Goal: Task Accomplishment & Management: Manage account settings

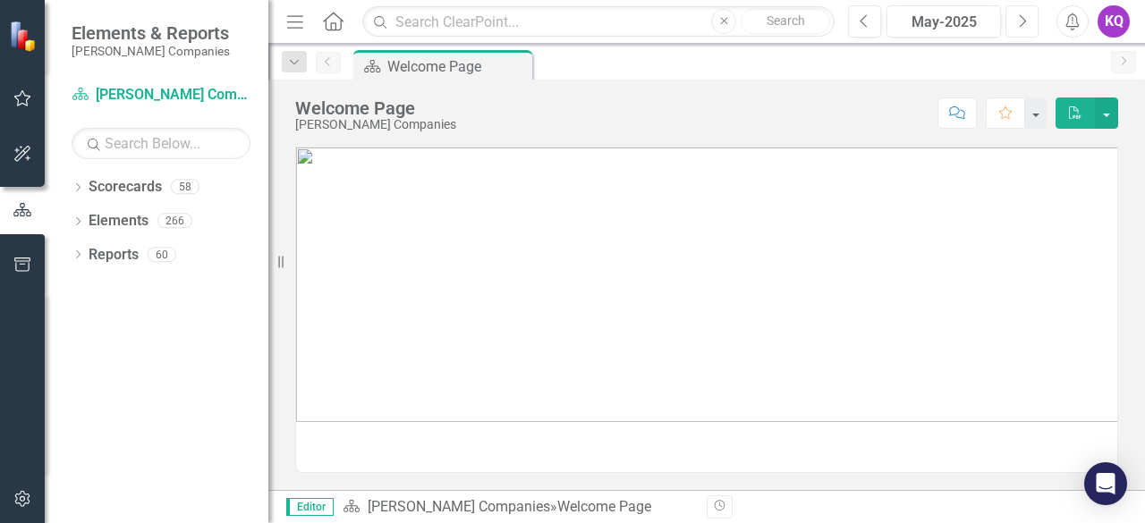
click at [1027, 26] on icon "Next" at bounding box center [1022, 21] width 10 height 16
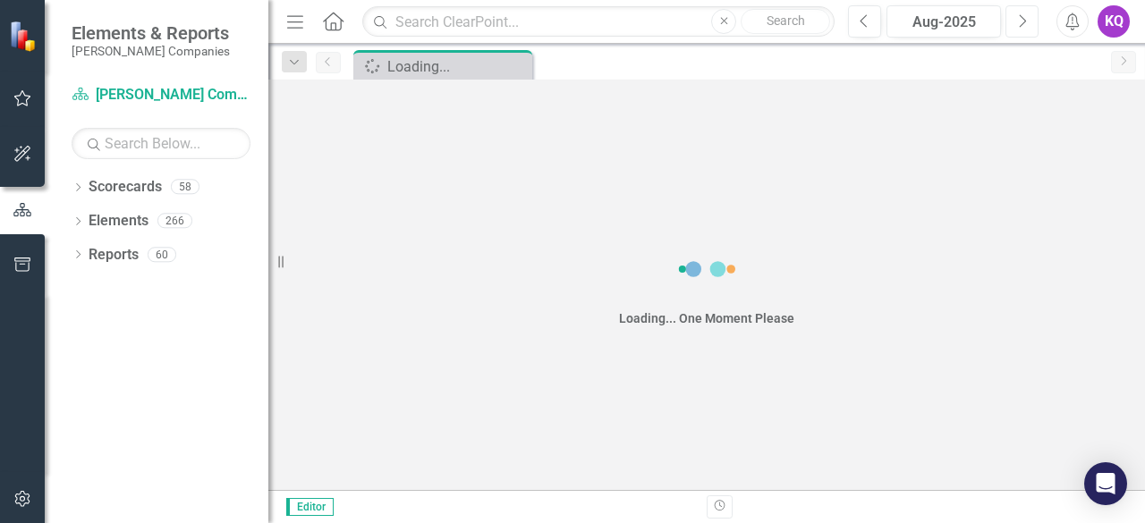
click at [1027, 26] on icon "Next" at bounding box center [1022, 21] width 10 height 16
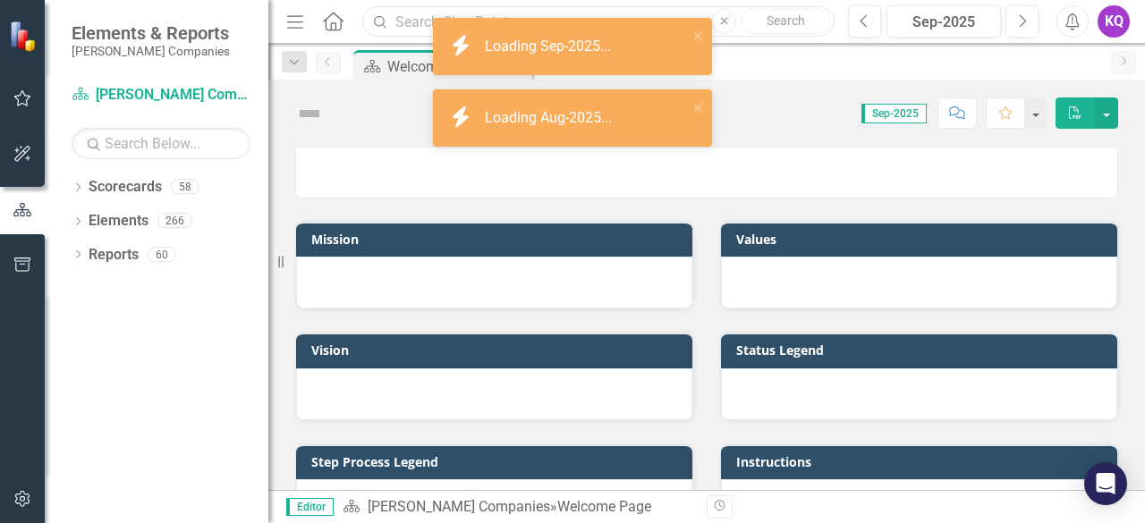
click at [411, 16] on input "text" at bounding box center [598, 21] width 472 height 31
paste input "RFI1782801-AF-AFLCMC-OASIS"
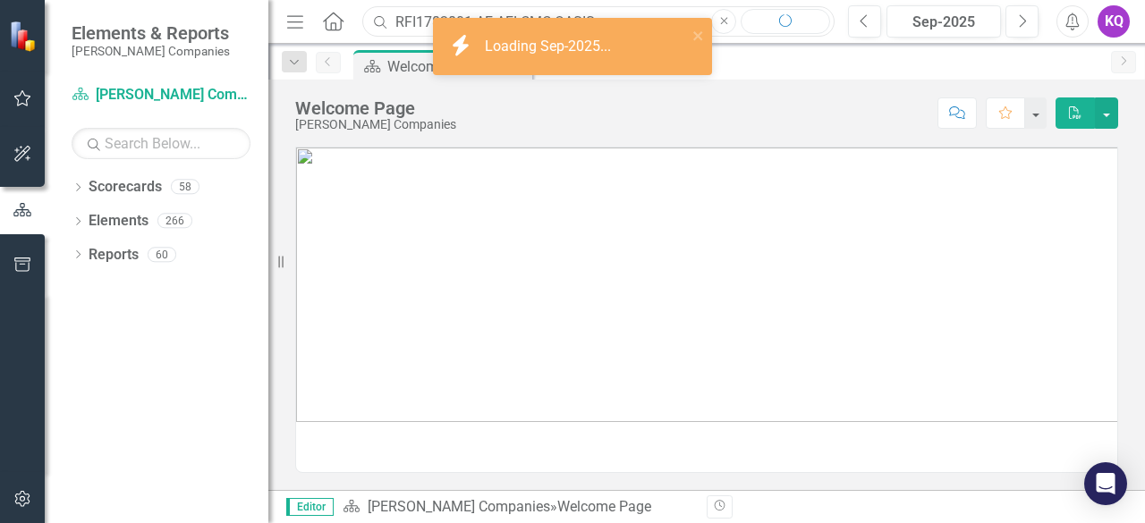
type input "RFI1782801-AF-AFLCMC-OASIS"
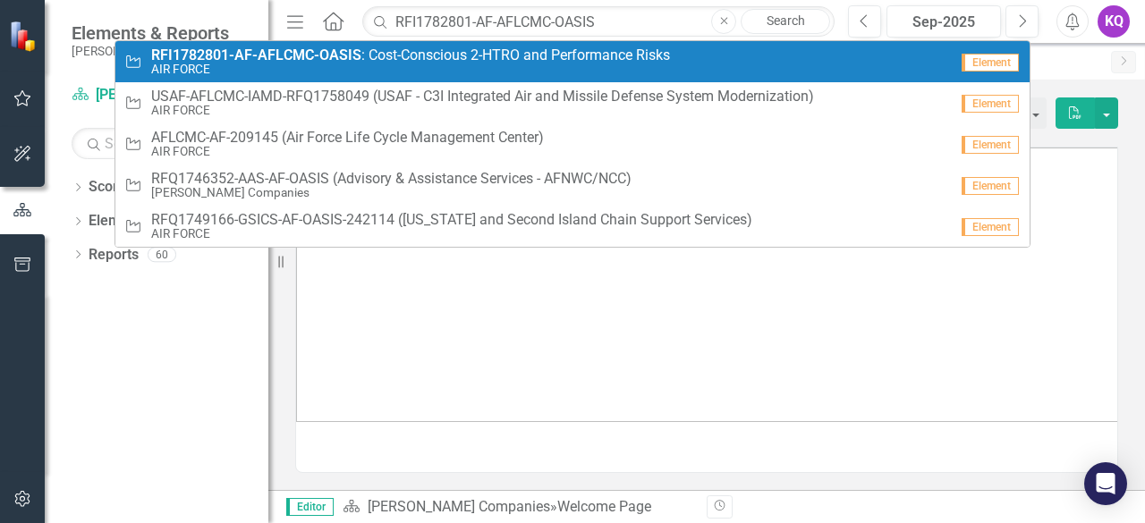
click at [326, 64] on small "AIR FORCE" at bounding box center [410, 69] width 519 height 13
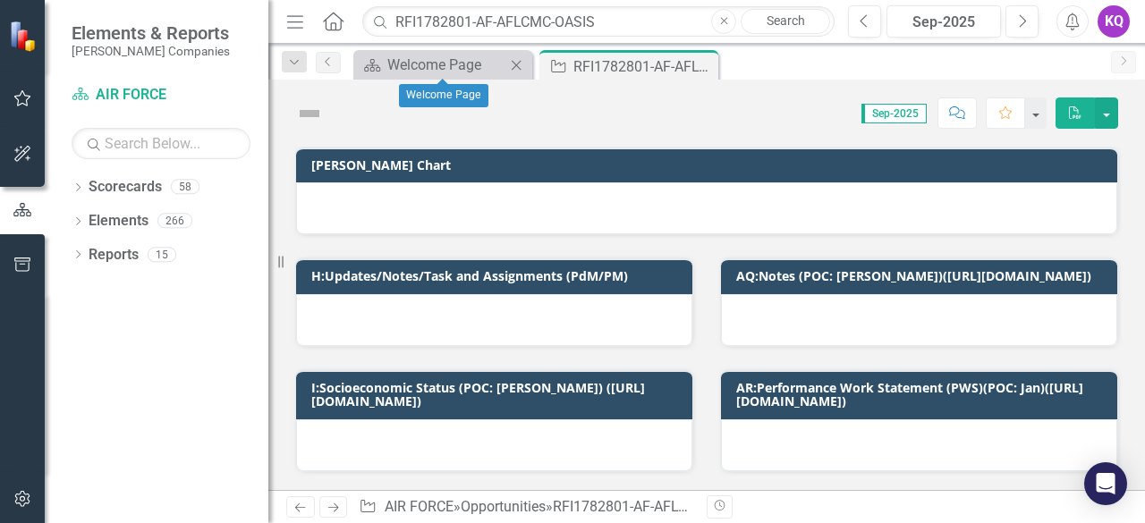
click at [514, 60] on icon "Close" at bounding box center [516, 65] width 18 height 14
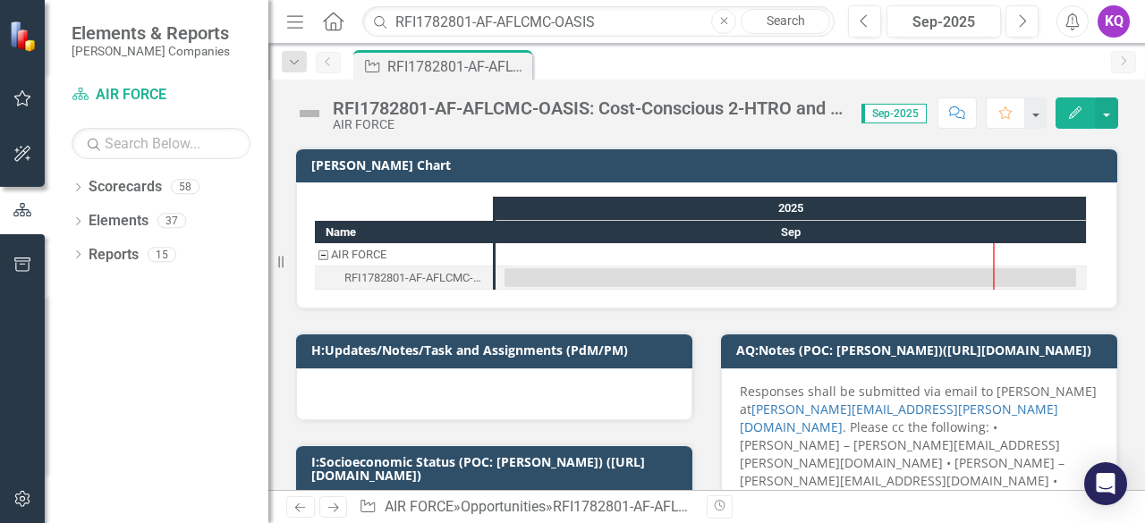
click at [329, 22] on icon "Home" at bounding box center [332, 21] width 23 height 19
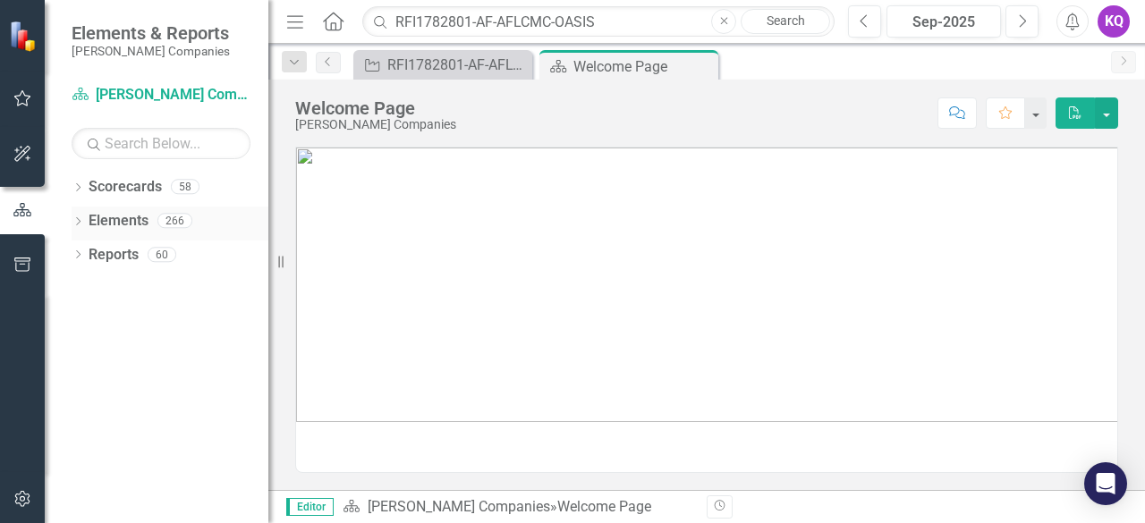
click at [81, 221] on icon "Dropdown" at bounding box center [78, 223] width 13 height 10
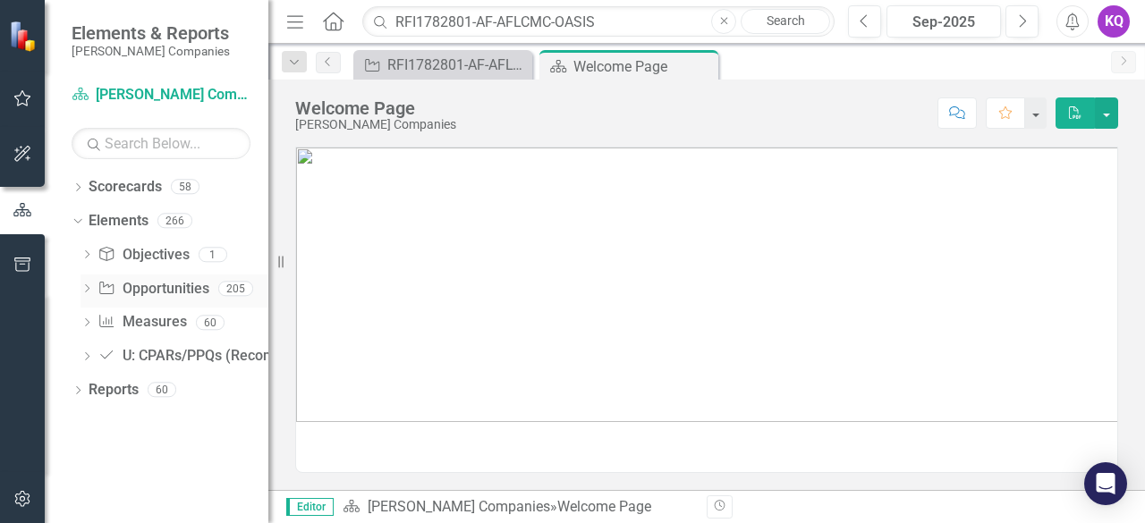
click at [90, 284] on div "Dropdown" at bounding box center [87, 291] width 13 height 15
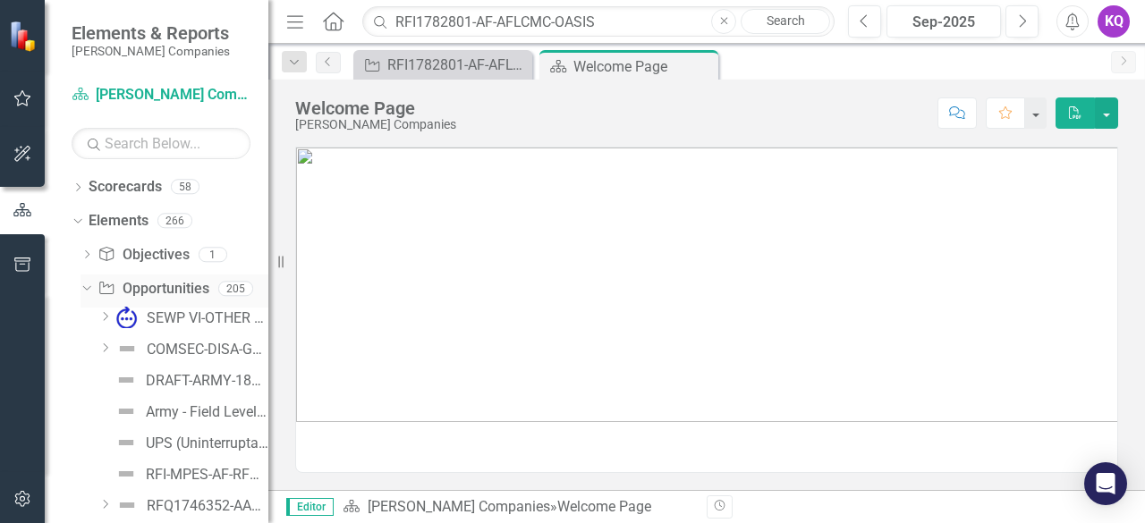
click at [90, 284] on div "Dropdown" at bounding box center [83, 288] width 15 height 13
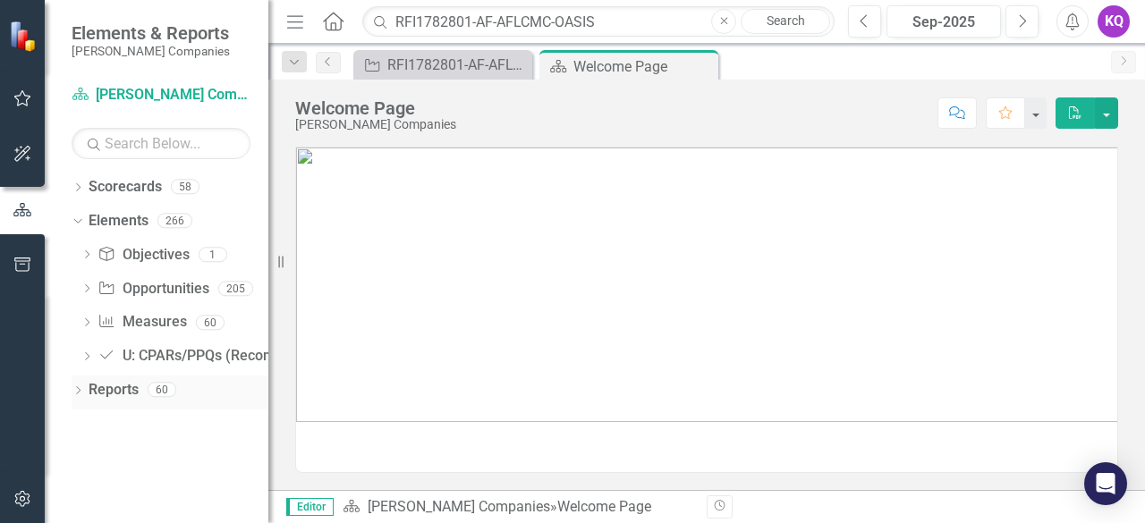
click at [82, 384] on div "Dropdown Reports 60" at bounding box center [170, 393] width 197 height 34
click at [77, 395] on icon "Dropdown" at bounding box center [78, 392] width 13 height 10
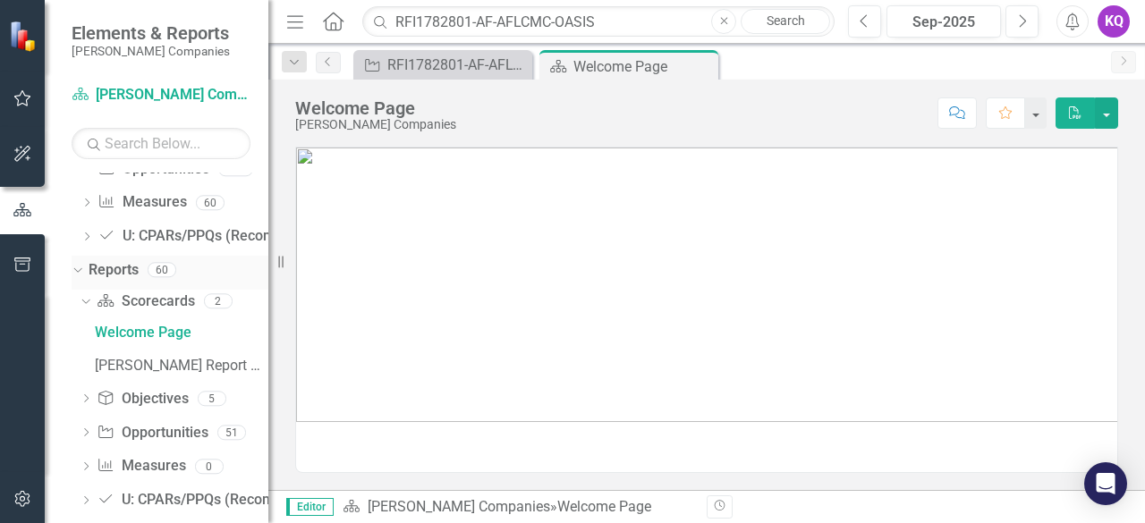
scroll to position [142, 0]
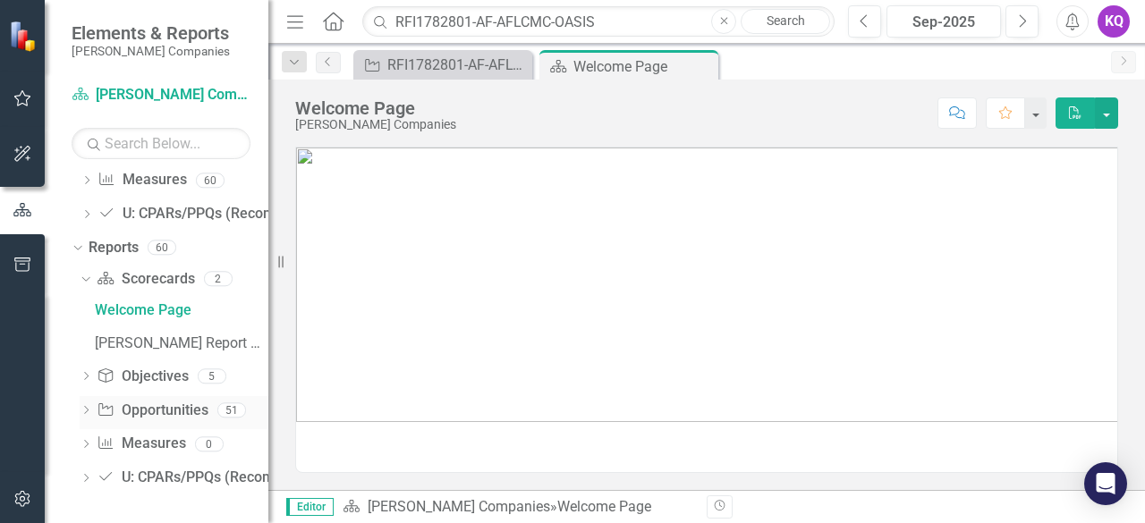
click at [85, 407] on icon "Dropdown" at bounding box center [86, 412] width 13 height 10
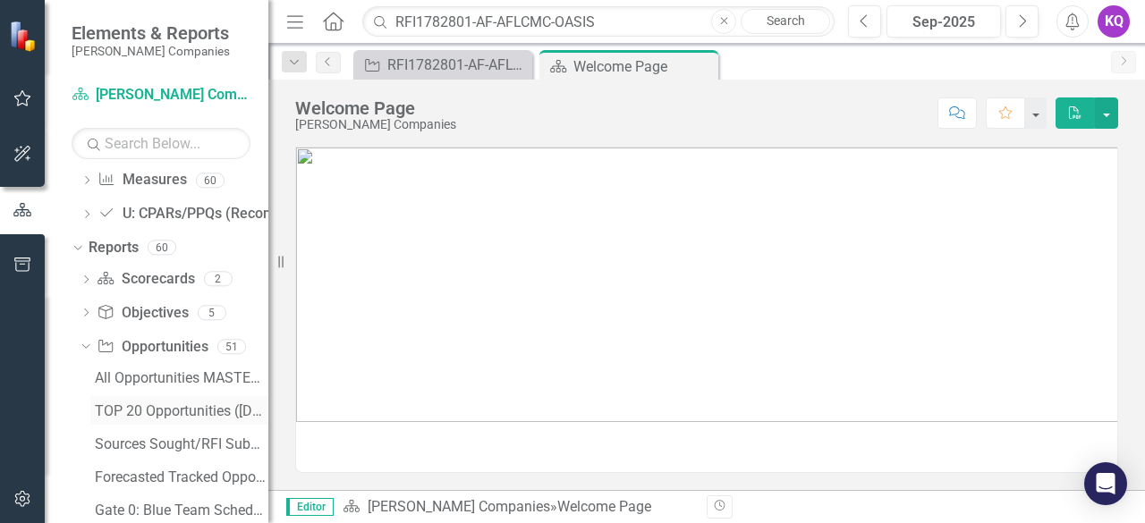
click at [98, 407] on div "TOP 20 Opportunities ([DATE] Process)" at bounding box center [182, 412] width 174 height 16
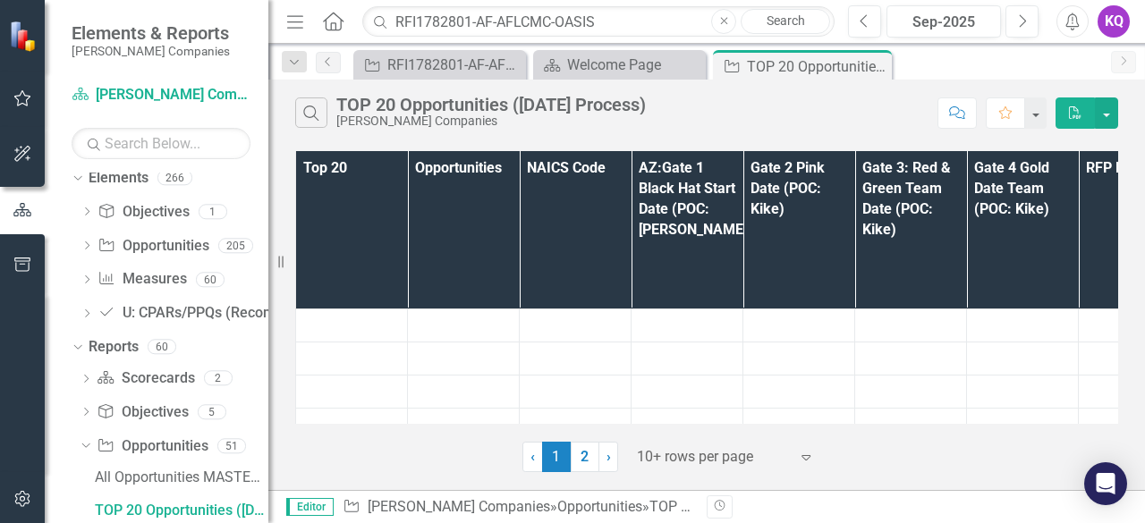
scroll to position [1728, 0]
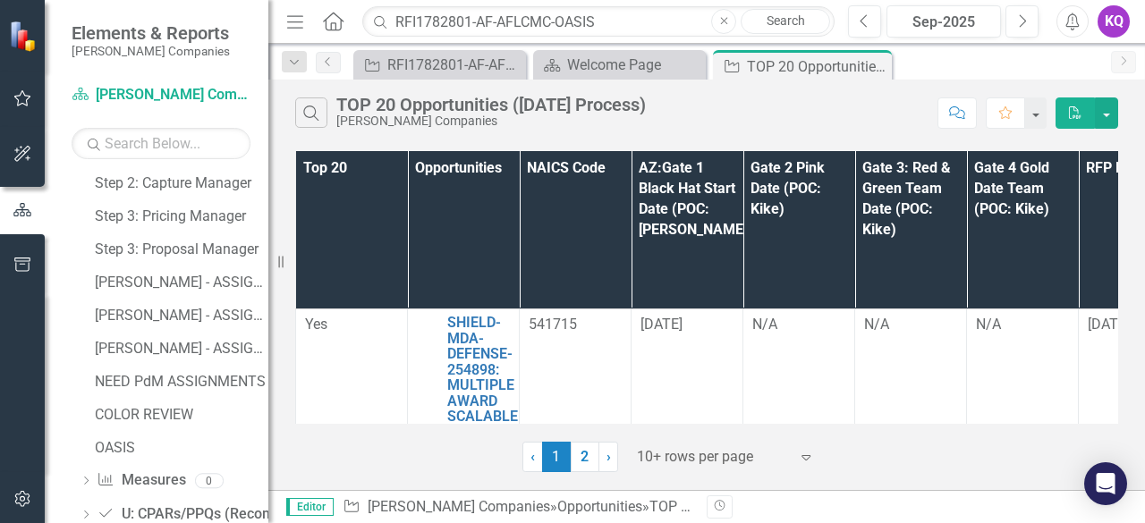
click at [304, 24] on icon "Menu" at bounding box center [295, 21] width 23 height 19
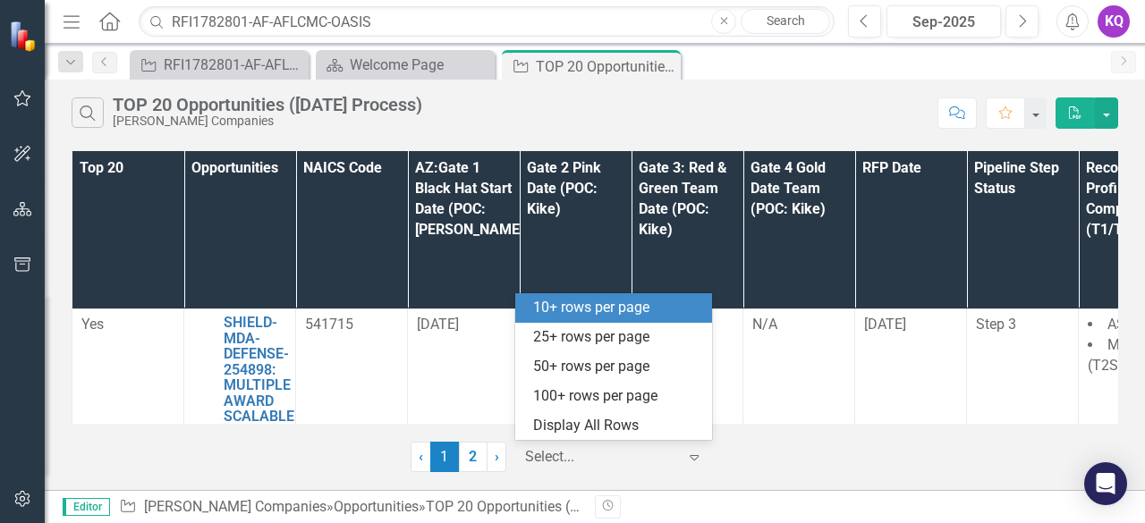
click at [601, 450] on div at bounding box center [601, 458] width 152 height 24
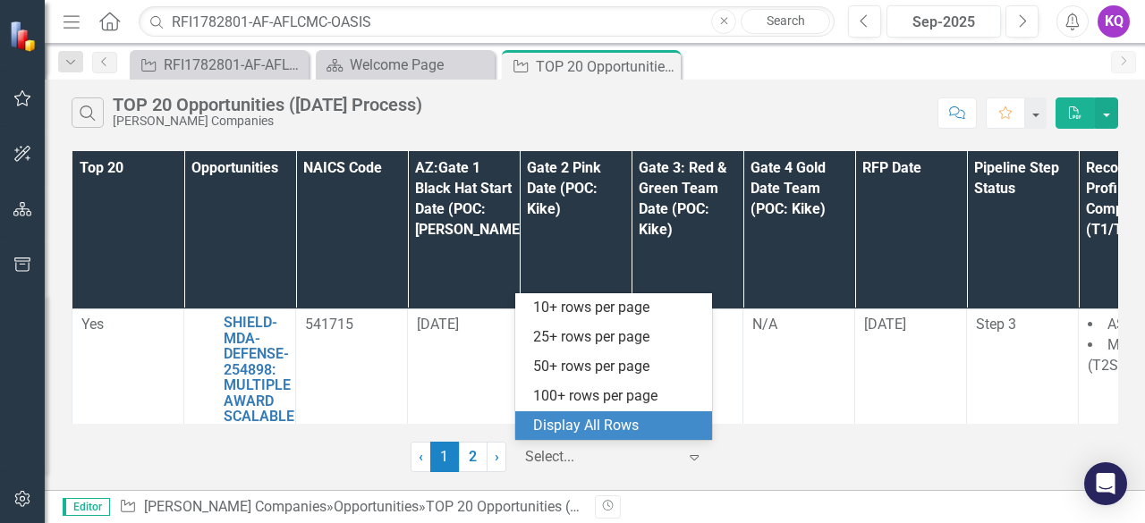
click at [607, 419] on div "Display All Rows" at bounding box center [617, 426] width 168 height 21
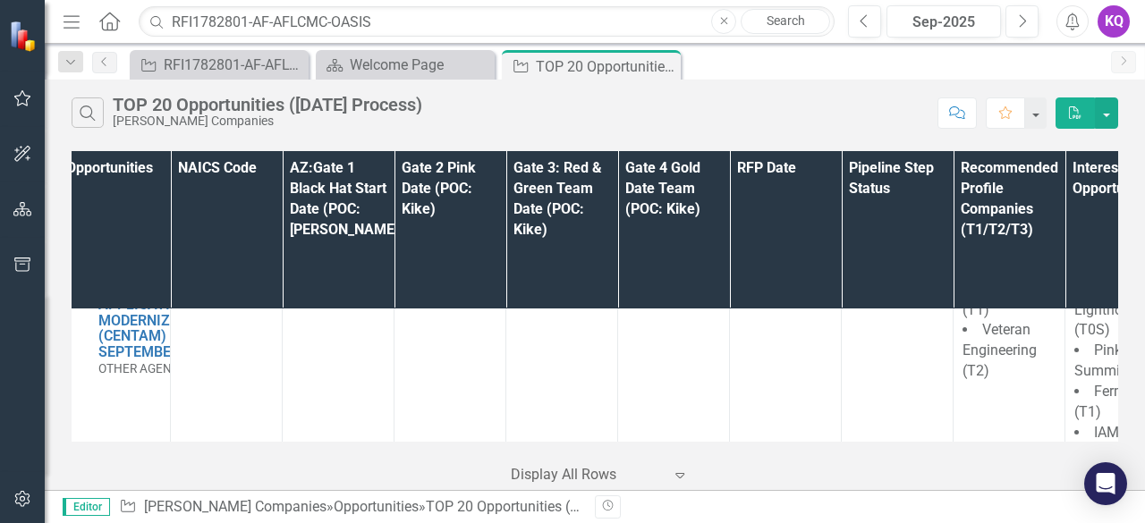
scroll to position [4431, 123]
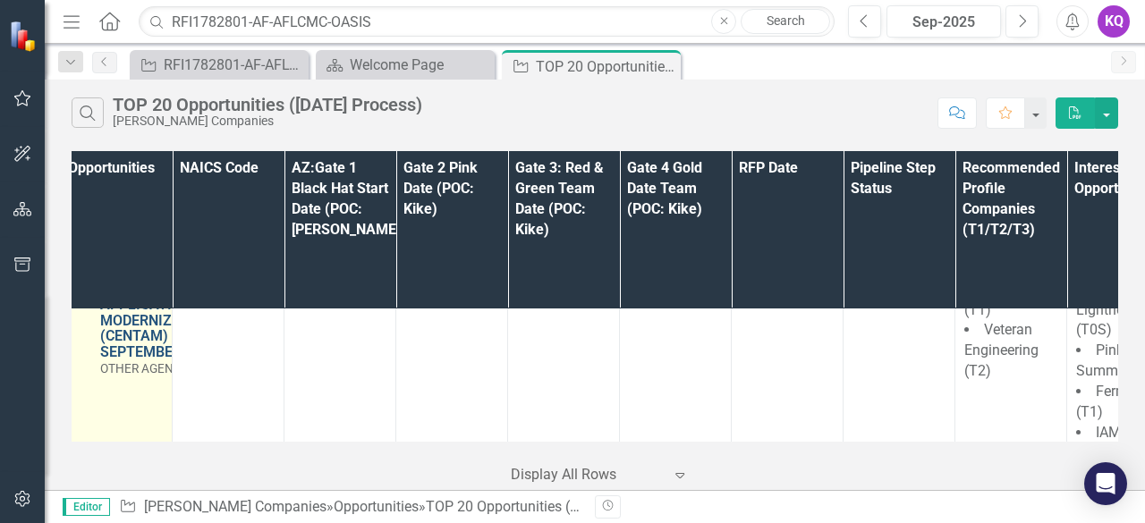
click at [122, 310] on link "CENTAM-USCB-COMMERCE-237323: CENSUS BUREAU TRANSFORMATION APPLICATION MODERNIZA…" at bounding box center [164, 288] width 128 height 141
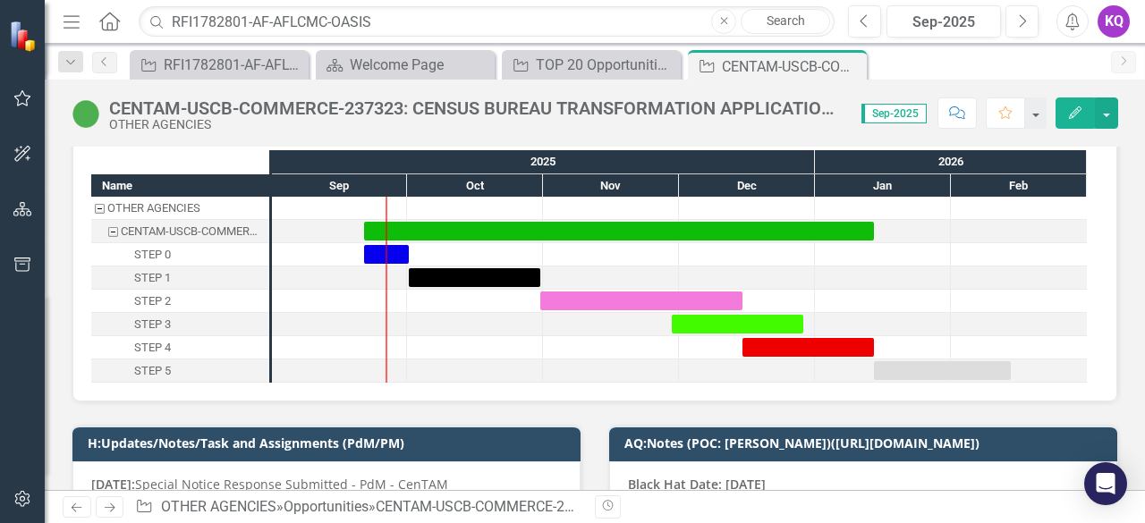
scroll to position [238, 0]
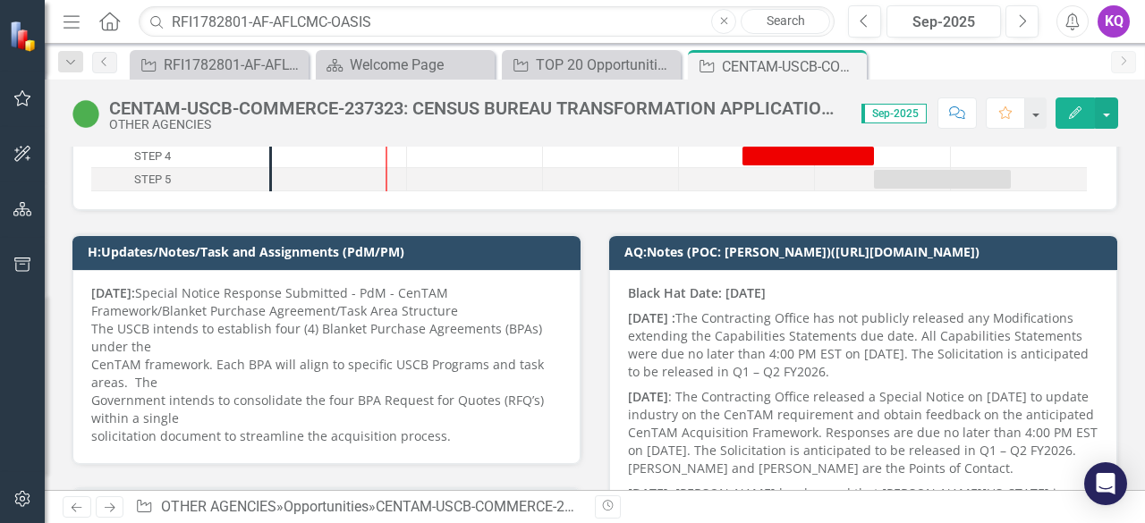
click at [297, 333] on p "[DATE]: Special Notice Response Submitted - PdM - CenTAM Framework/Blanket Purc…" at bounding box center [326, 365] width 471 height 161
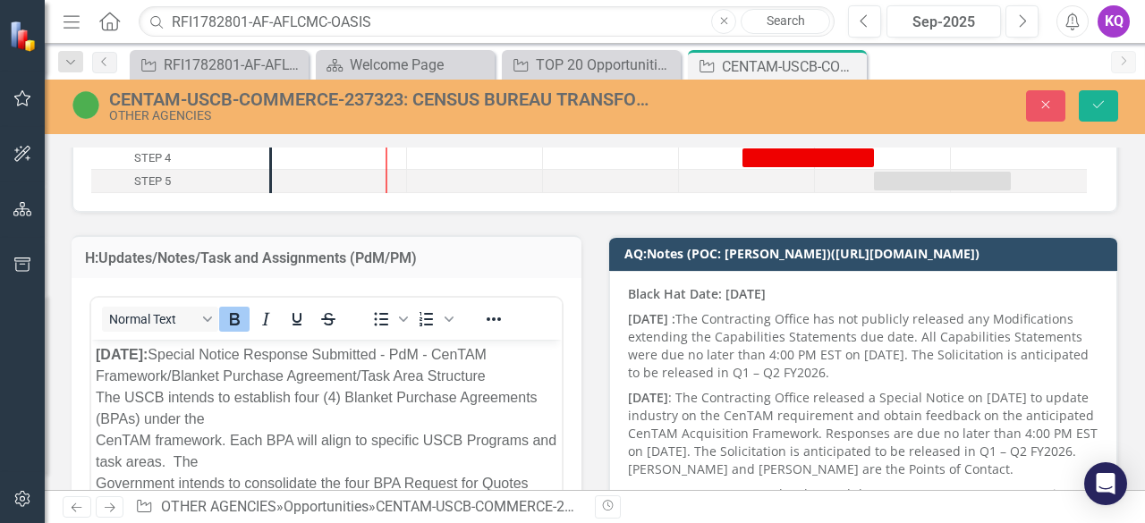
scroll to position [0, 0]
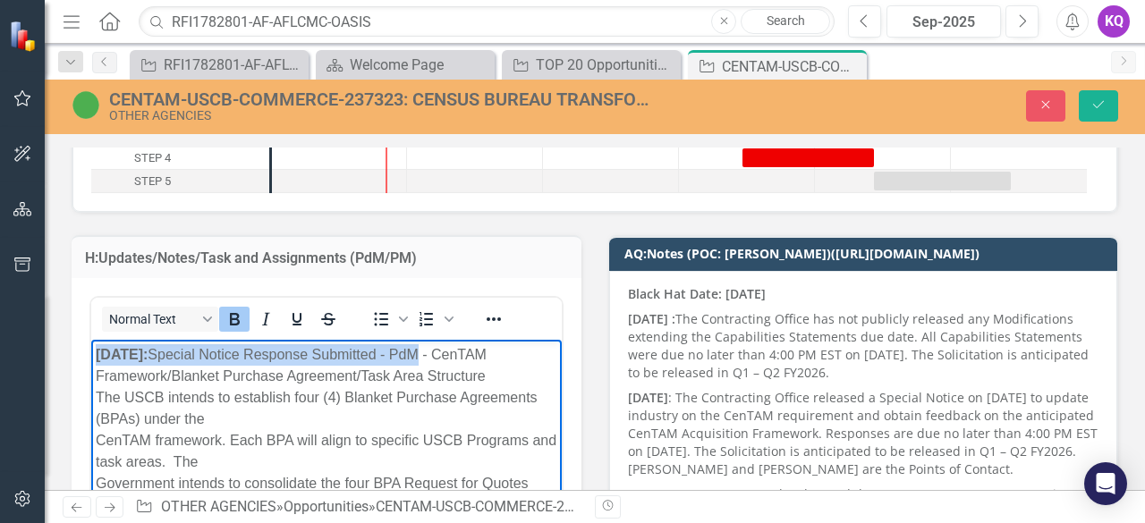
drag, startPoint x: 95, startPoint y: 349, endPoint x: 443, endPoint y: 343, distance: 348.1
click at [443, 343] on body "[DATE]: Special Notice Response Submitted - PdM - CenTAM Framework/Blanket Purc…" at bounding box center [326, 474] width 471 height 268
copy p "[DATE]: Special Notice Response Submitted - PdM"
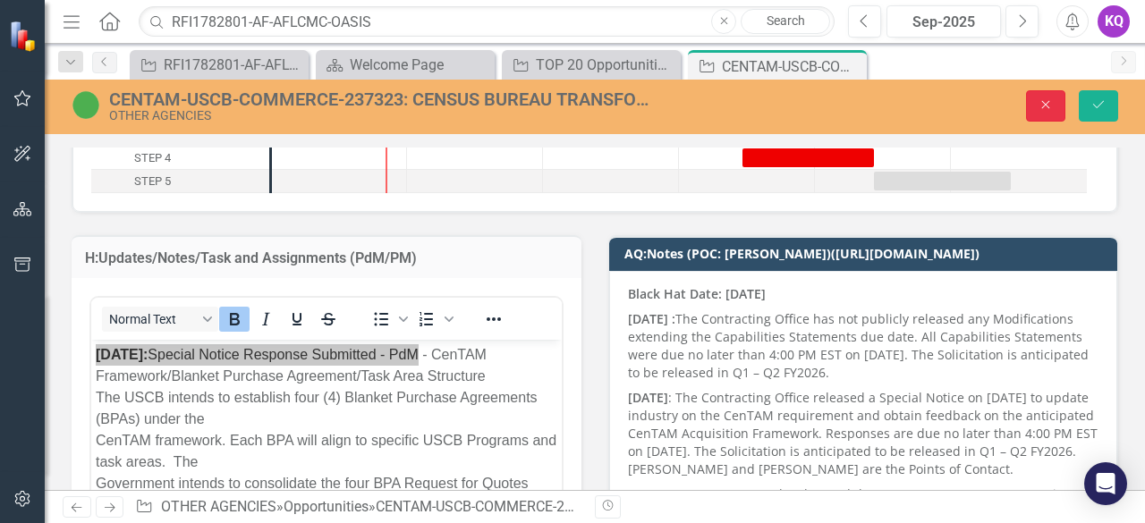
click at [1045, 101] on icon "Close" at bounding box center [1046, 104] width 16 height 13
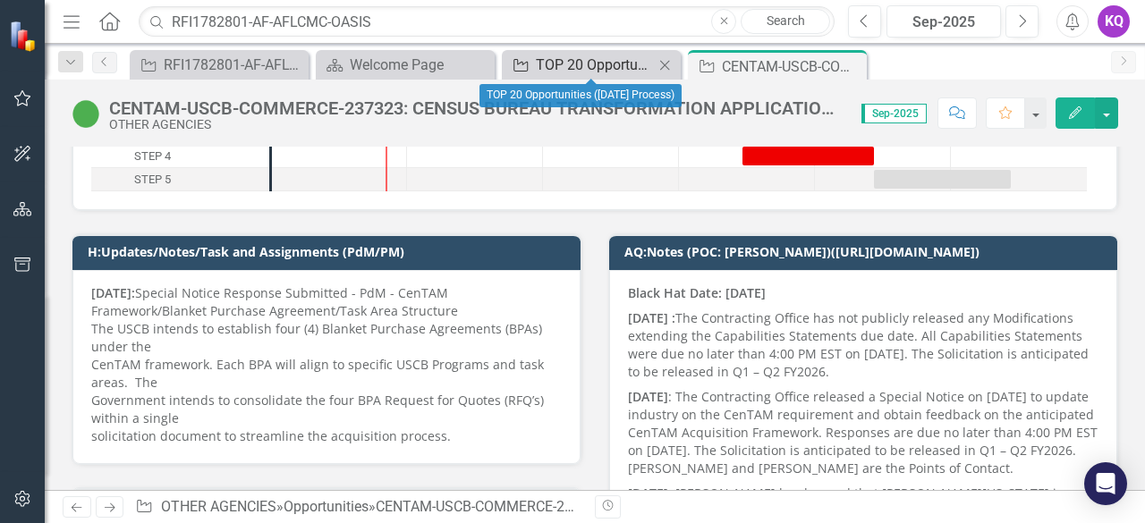
click at [610, 59] on div "TOP 20 Opportunities ([DATE] Process)" at bounding box center [595, 65] width 118 height 22
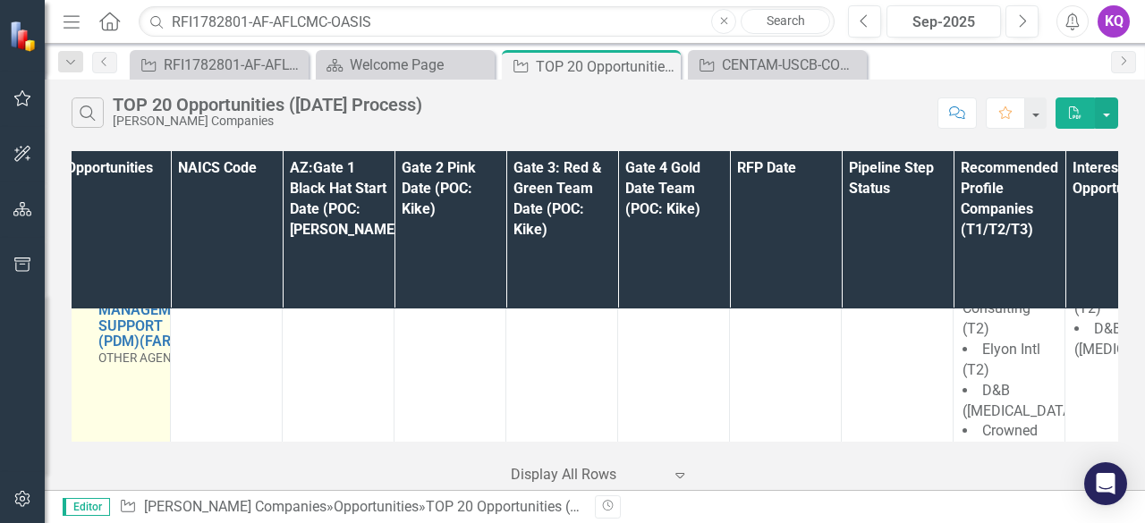
scroll to position [4175, 123]
click at [134, 350] on link "PDM-FARM-VA-251207: (PROCUREMENT DECISION MAKERS FACILITATED ANALYTICS RESEARCH…" at bounding box center [154, 263] width 108 height 174
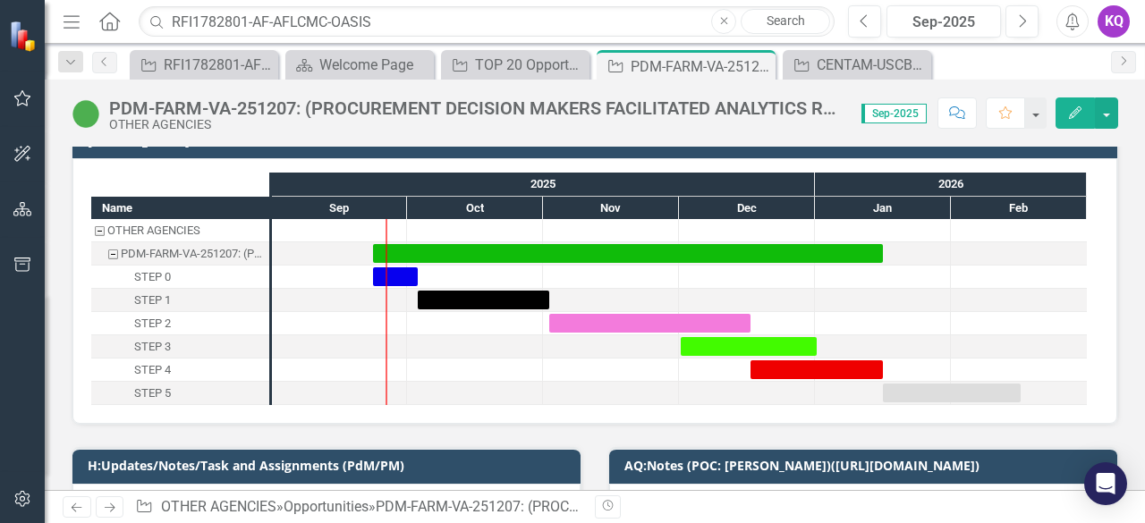
scroll to position [238, 0]
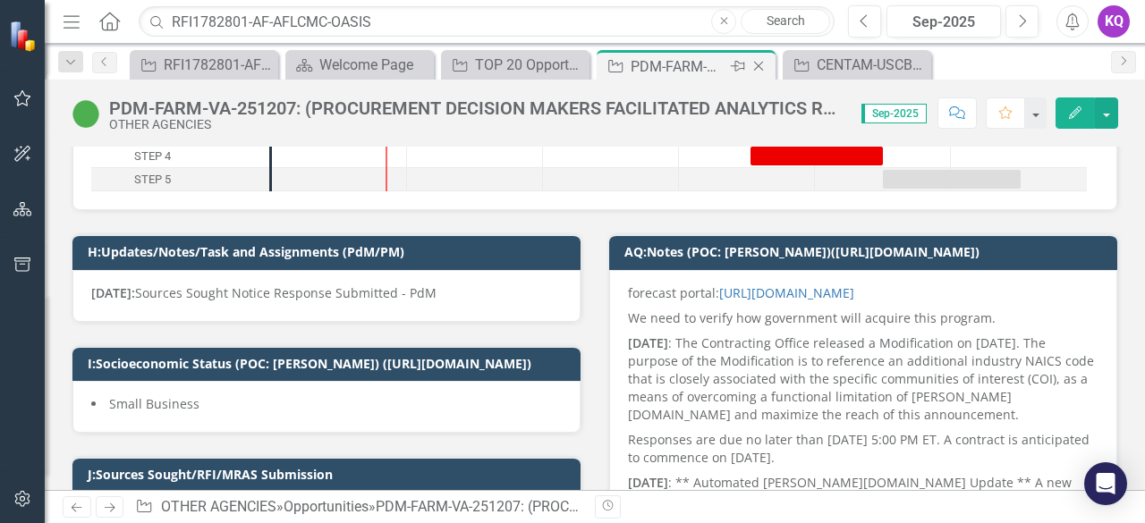
click at [761, 64] on icon "Close" at bounding box center [759, 66] width 18 height 14
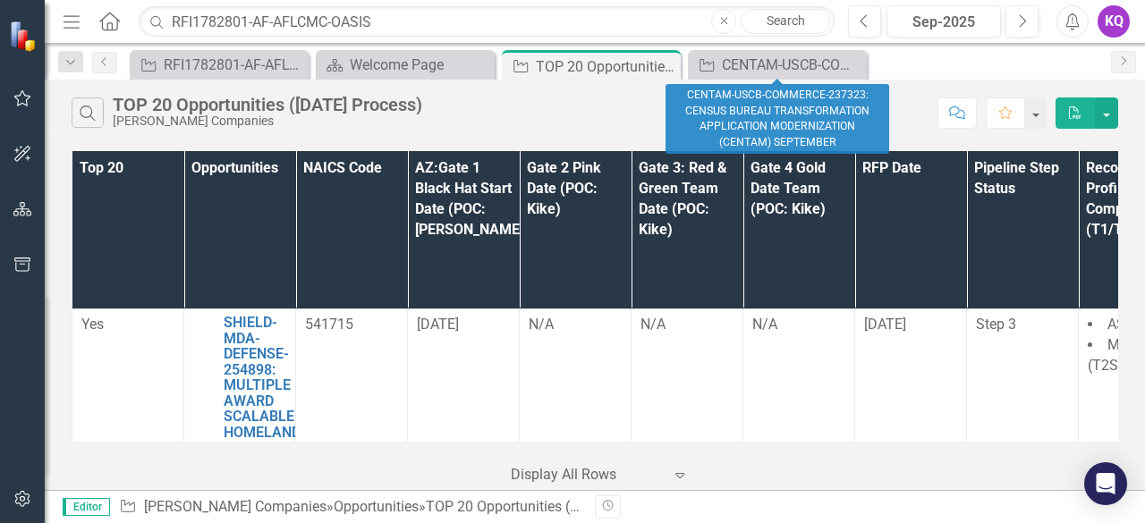
drag, startPoint x: 856, startPoint y: 64, endPoint x: 445, endPoint y: 81, distance: 411.9
click at [0, 0] on icon "Close" at bounding box center [0, 0] width 0 height 0
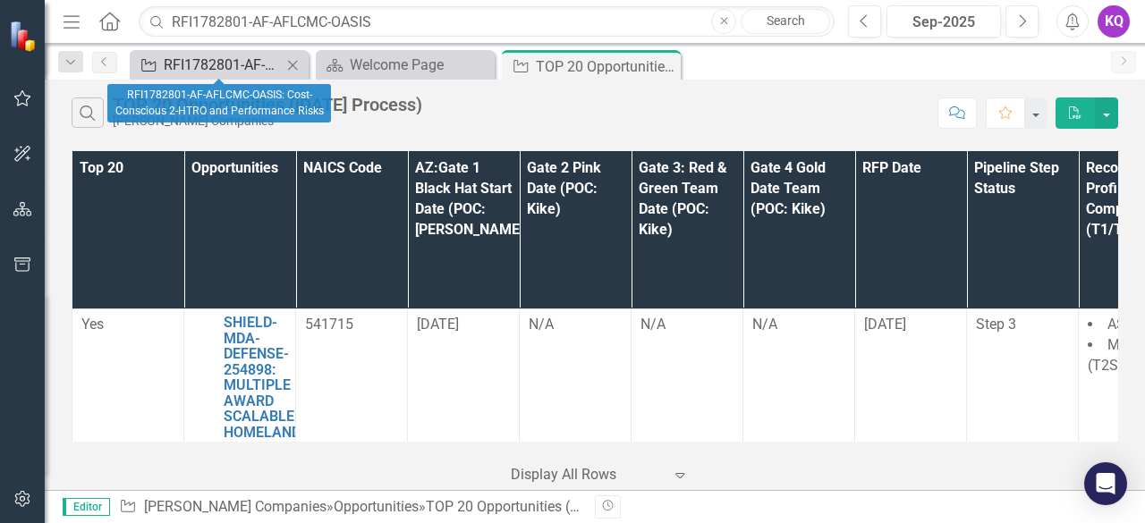
click at [204, 63] on div "RFI1782801-AF-AFLCMC-OASIS: Cost-Conscious 2-HTRO and Performance Risks" at bounding box center [223, 65] width 118 height 22
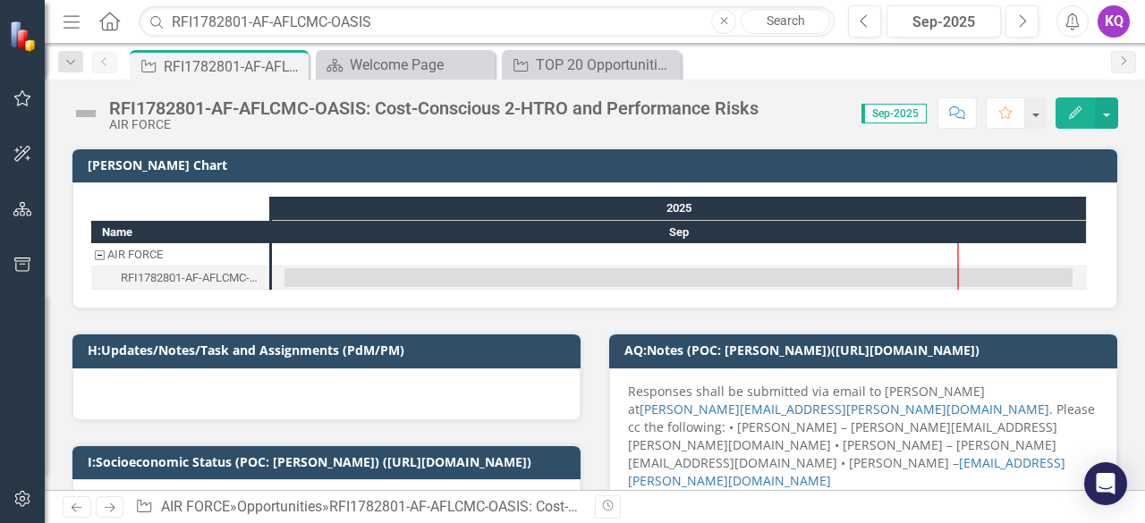
click at [190, 375] on div at bounding box center [326, 395] width 508 height 52
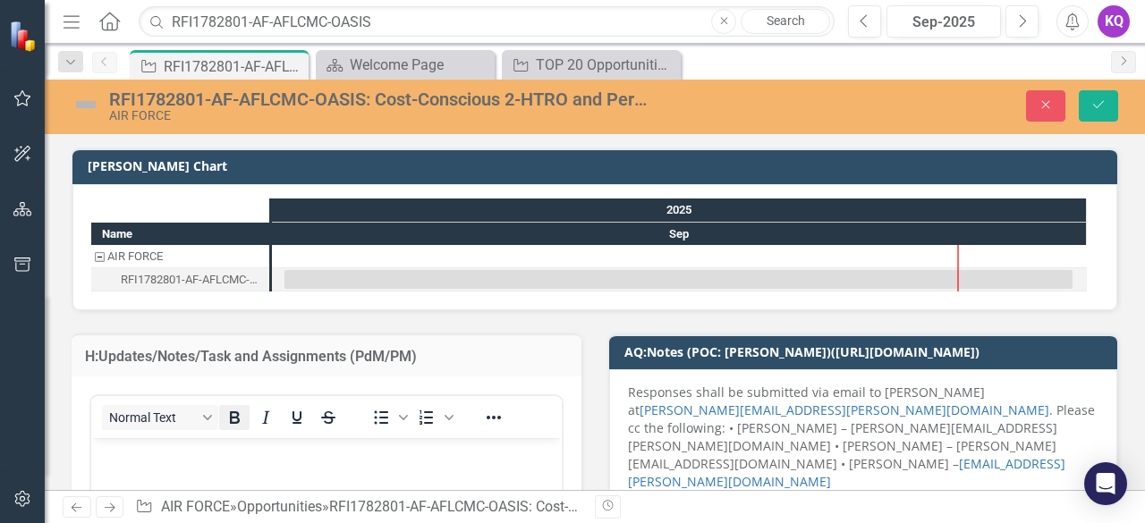
scroll to position [238, 0]
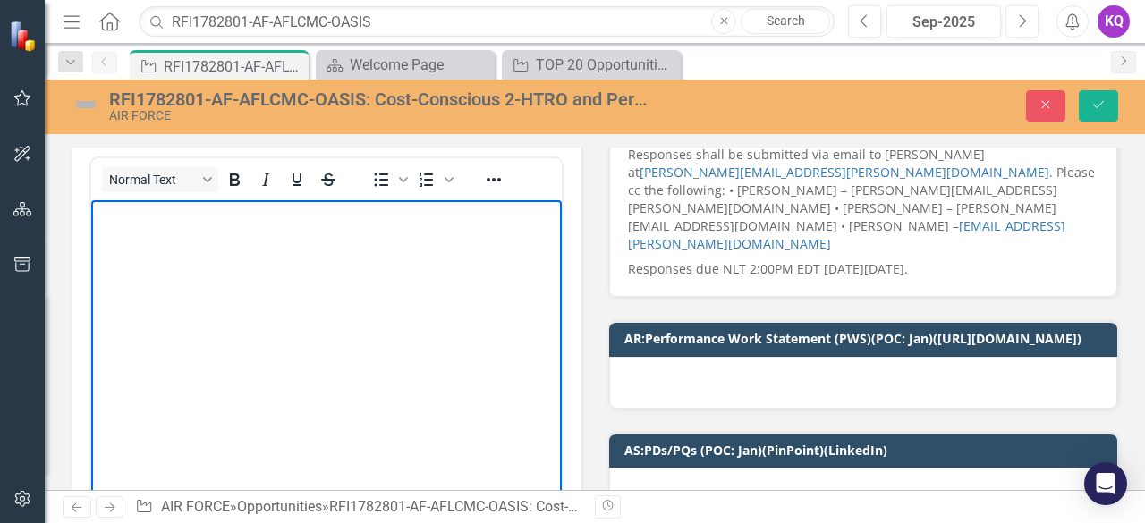
click at [147, 272] on body "Rich Text Area. Press ALT-0 for help." at bounding box center [326, 334] width 471 height 268
click at [118, 215] on strong "[DATE]:" at bounding box center [122, 215] width 52 height 15
drag, startPoint x: 178, startPoint y: 218, endPoint x: 268, endPoint y: 214, distance: 90.5
click at [268, 214] on p "[DATE]: Special Notice Response Submitted - PdM" at bounding box center [327, 215] width 462 height 21
drag, startPoint x: 1085, startPoint y: 98, endPoint x: 1038, endPoint y: 53, distance: 65.2
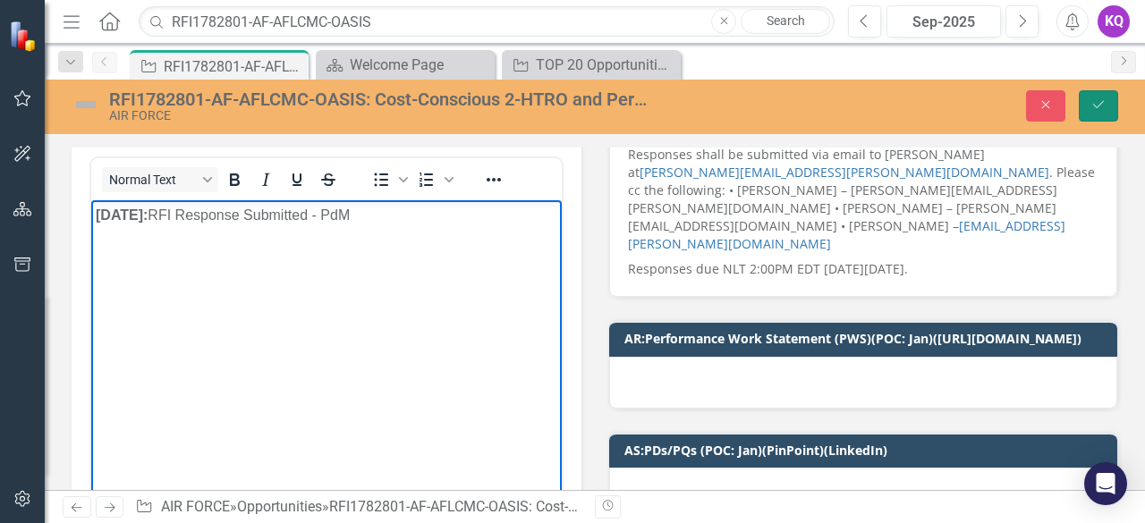
click at [1085, 98] on button "Save" at bounding box center [1098, 105] width 39 height 31
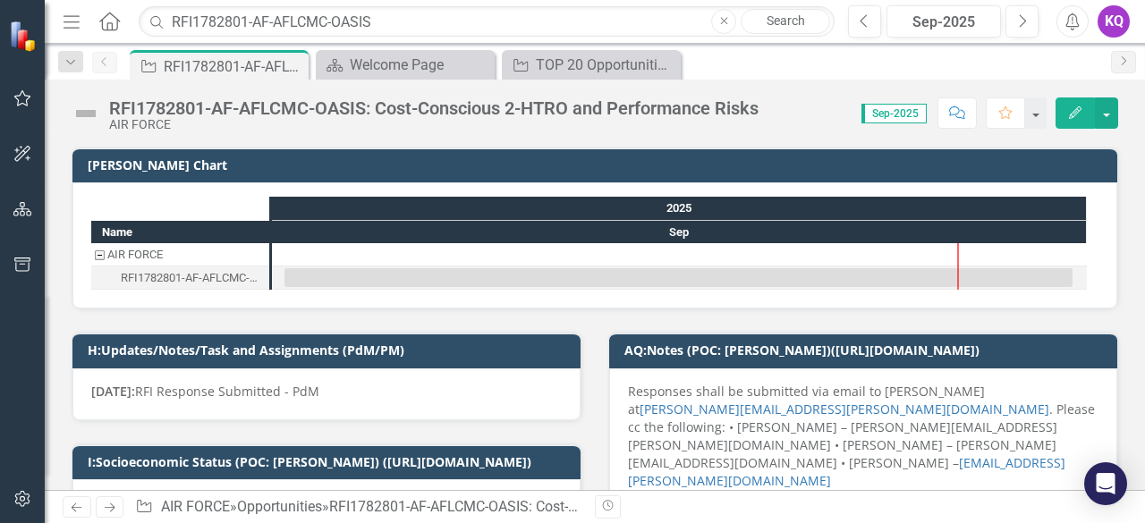
scroll to position [0, 0]
